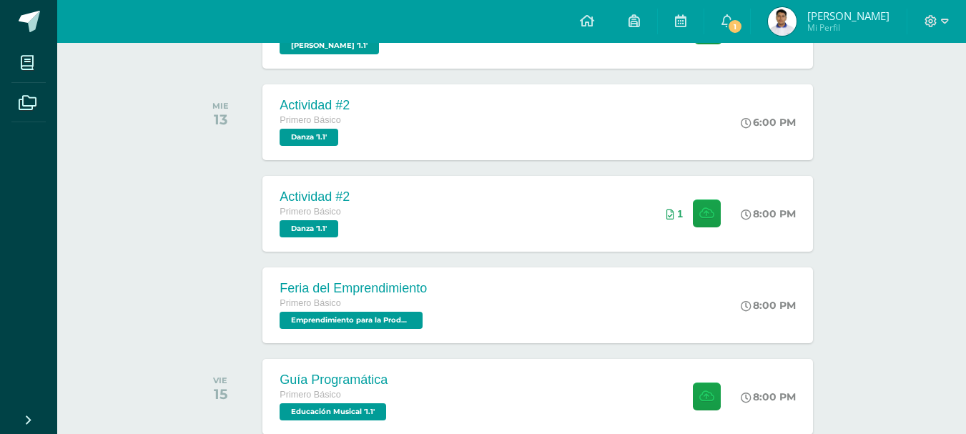
scroll to position [406, 0]
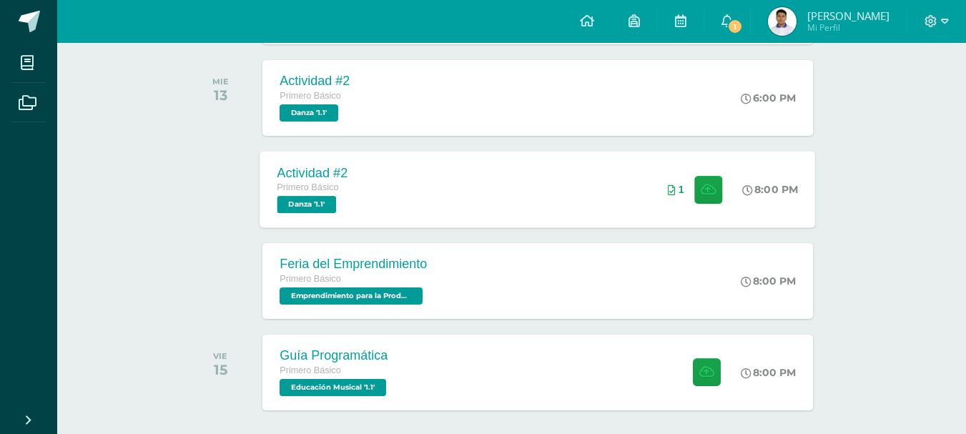
click at [313, 191] on span "Primero Básico" at bounding box center [309, 187] width 62 height 10
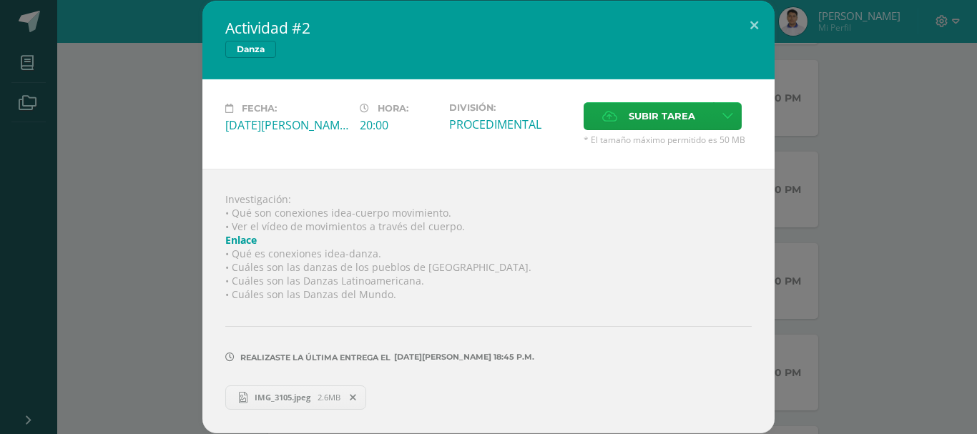
click at [356, 398] on icon at bounding box center [353, 398] width 6 height 10
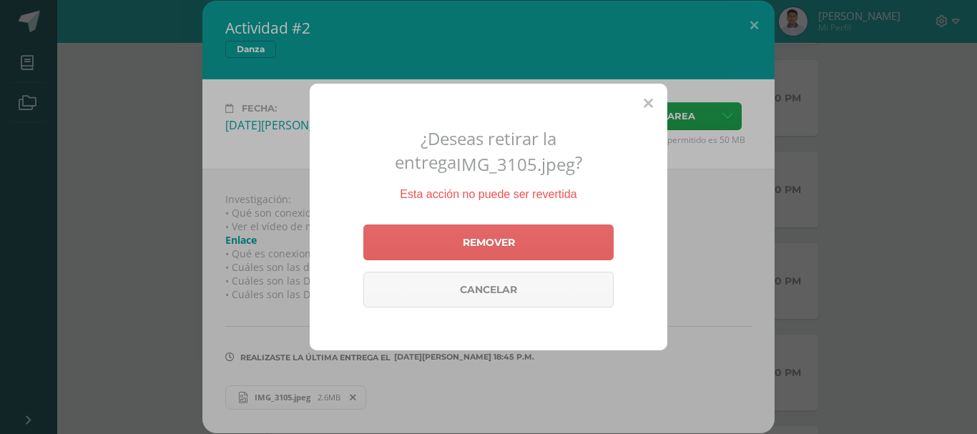
click at [644, 100] on icon at bounding box center [648, 104] width 9 height 15
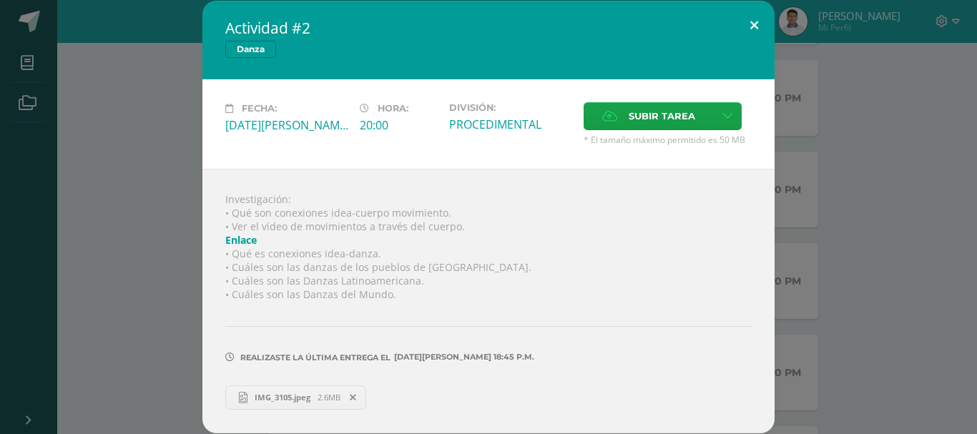
click at [757, 24] on button at bounding box center [754, 25] width 41 height 49
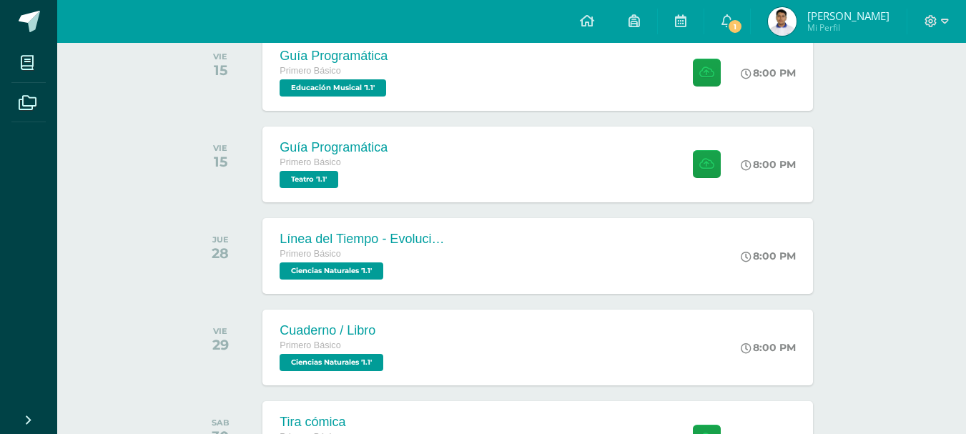
scroll to position [715, 0]
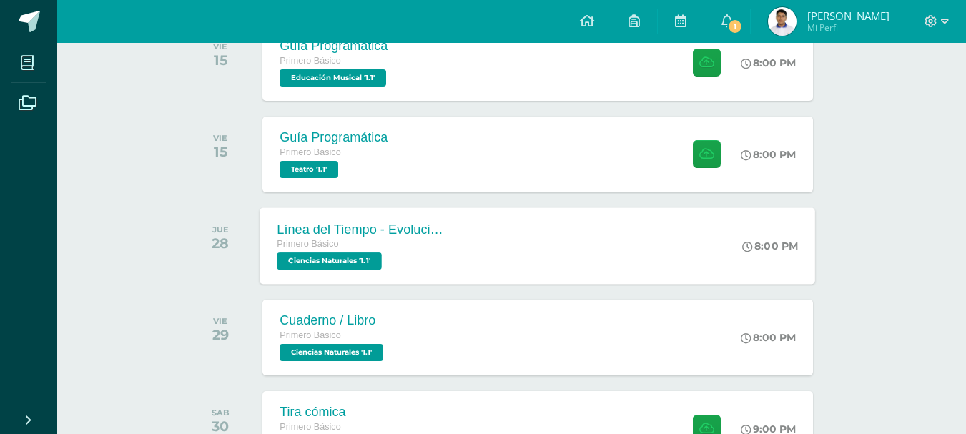
click at [402, 260] on div "Primero Básico Ciencias Naturales '1.1'" at bounding box center [364, 253] width 173 height 33
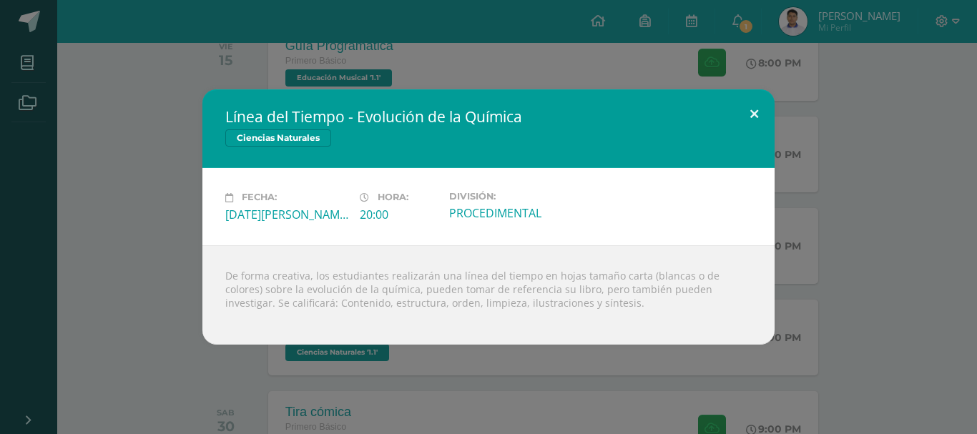
click at [755, 108] on button at bounding box center [754, 113] width 41 height 49
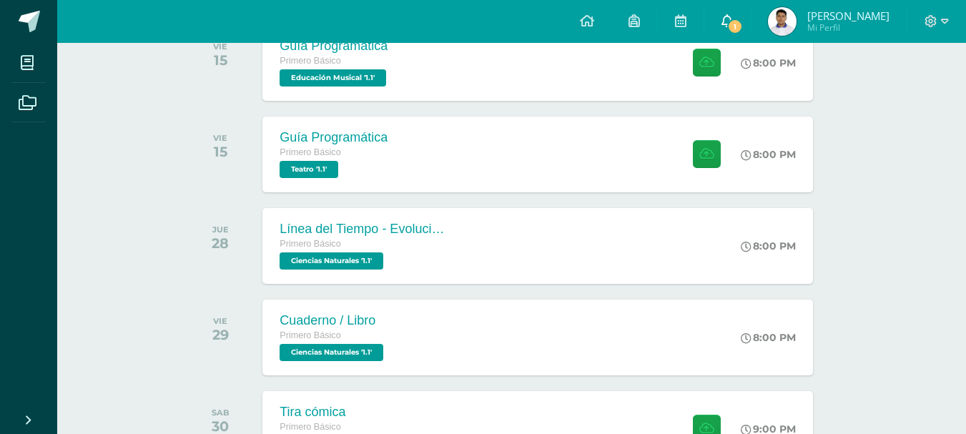
click at [733, 27] on span "1" at bounding box center [736, 27] width 16 height 16
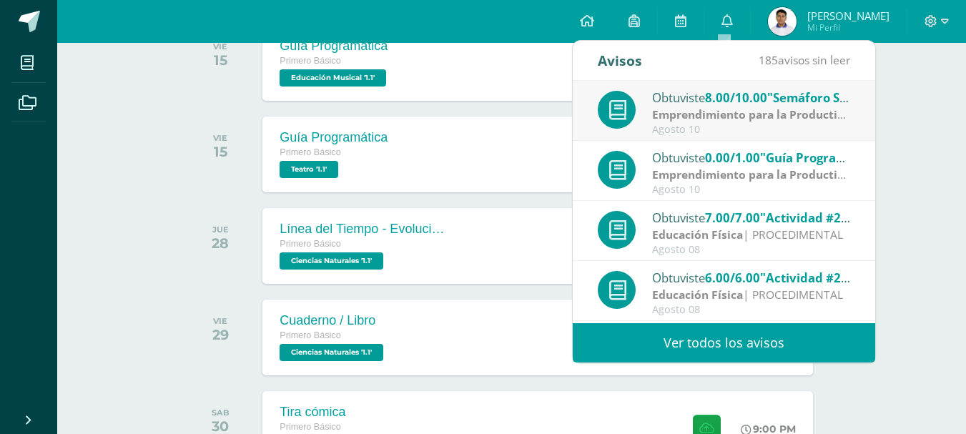
click at [760, 112] on strong "Emprendimiento para la Productividad" at bounding box center [760, 115] width 216 height 16
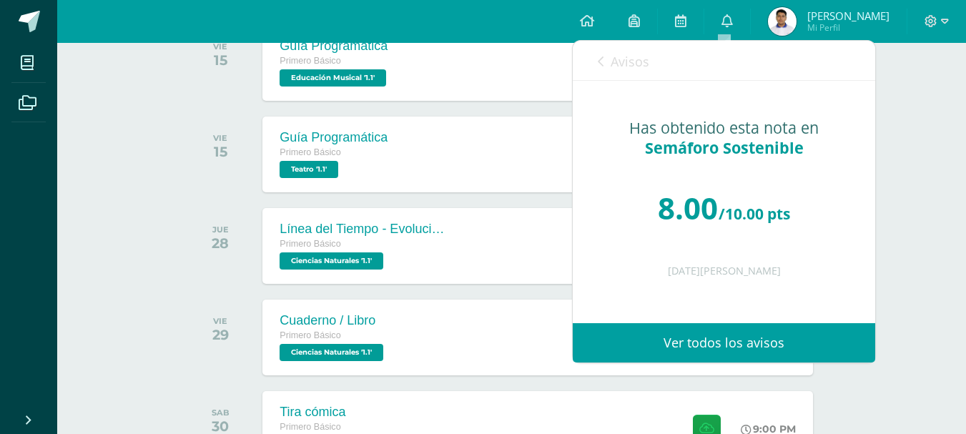
click at [599, 63] on icon at bounding box center [601, 61] width 6 height 11
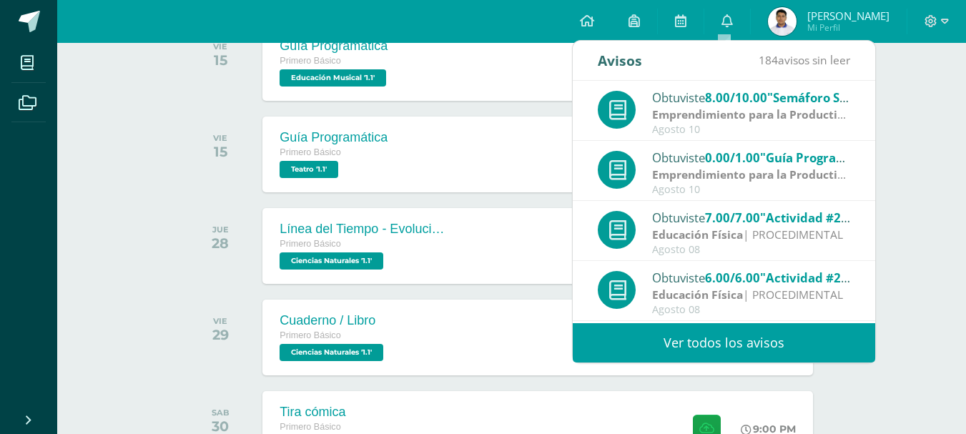
click at [772, 174] on strong "Emprendimiento para la Productividad" at bounding box center [760, 175] width 216 height 16
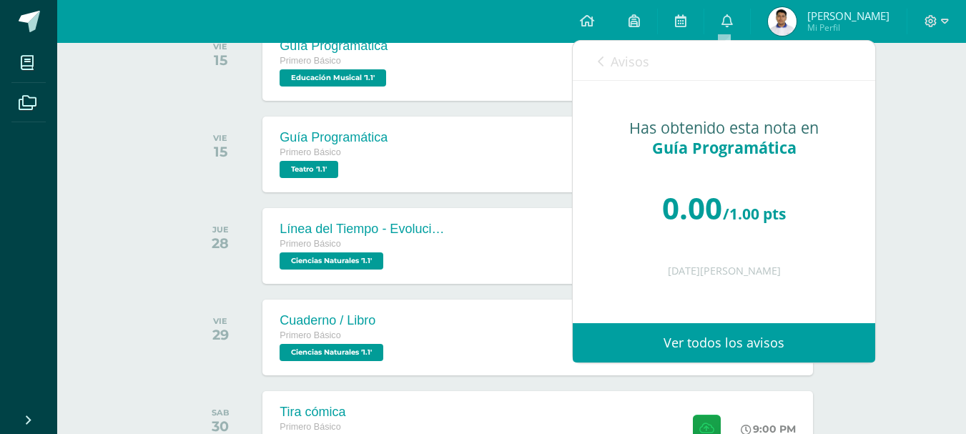
click at [609, 67] on link "Avisos" at bounding box center [624, 61] width 52 height 41
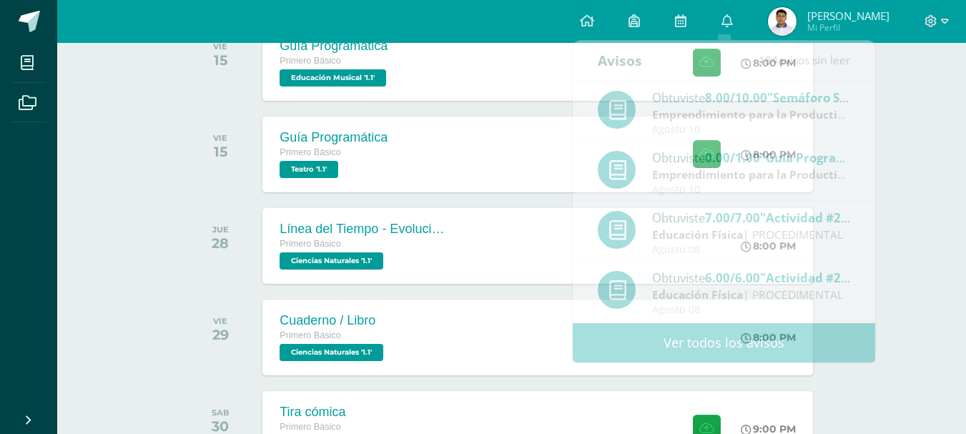
click at [923, 145] on div "Actividades recientes y próximas Tablero Pendientes de entrega Entregadas todas…" at bounding box center [511, 242] width 909 height 1828
